Goal: Check status: Check status

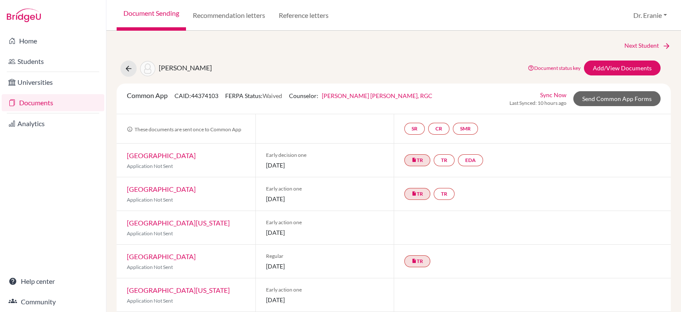
click at [547, 92] on link "Sync Now" at bounding box center [553, 94] width 26 height 9
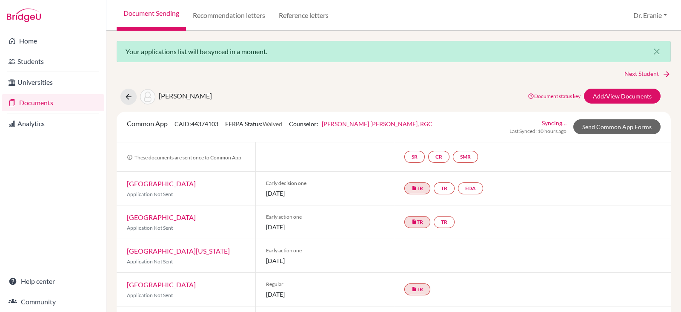
click at [51, 102] on link "Documents" at bounding box center [53, 102] width 103 height 17
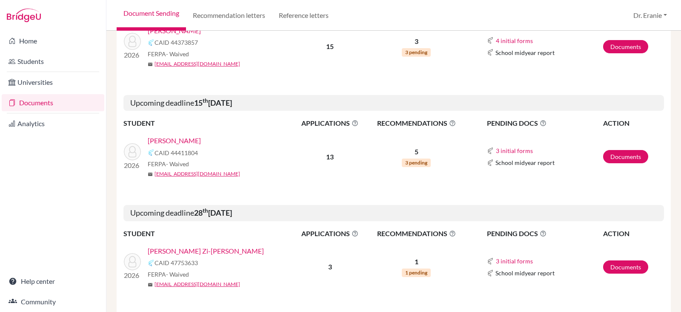
scroll to position [319, 0]
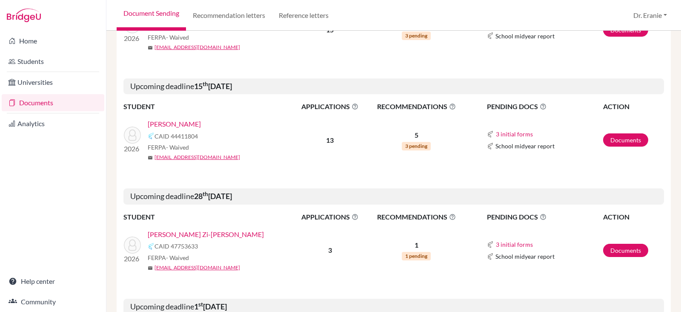
click at [155, 124] on link "Lin, Emma" at bounding box center [174, 124] width 53 height 10
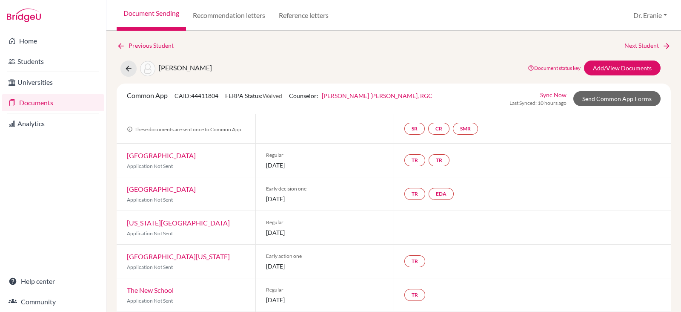
scroll to position [106, 0]
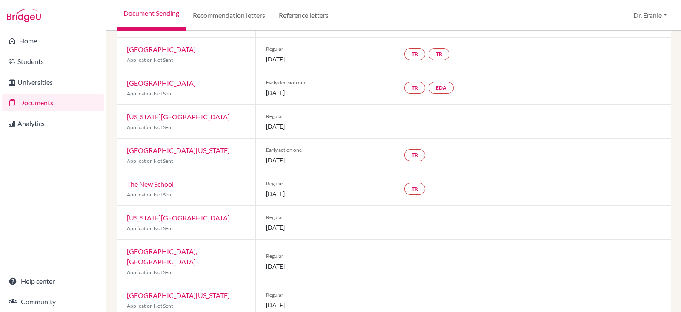
click at [152, 180] on link "The New School" at bounding box center [150, 184] width 47 height 8
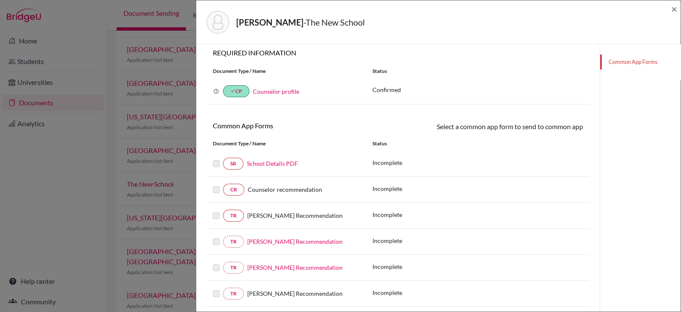
scroll to position [106, 0]
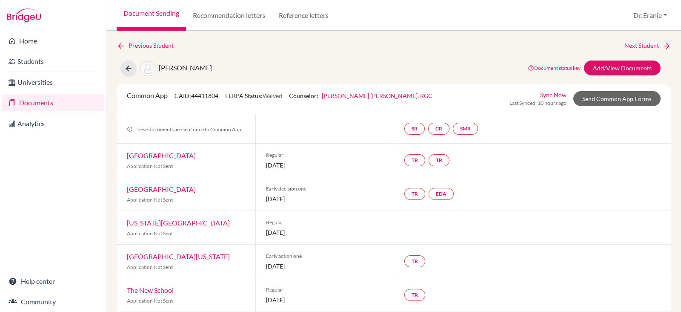
scroll to position [106, 0]
